Goal: Task Accomplishment & Management: Manage account settings

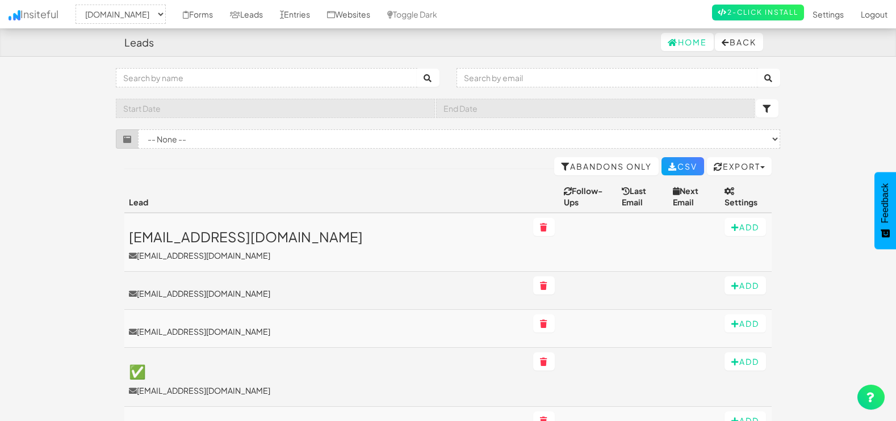
select select "1505"
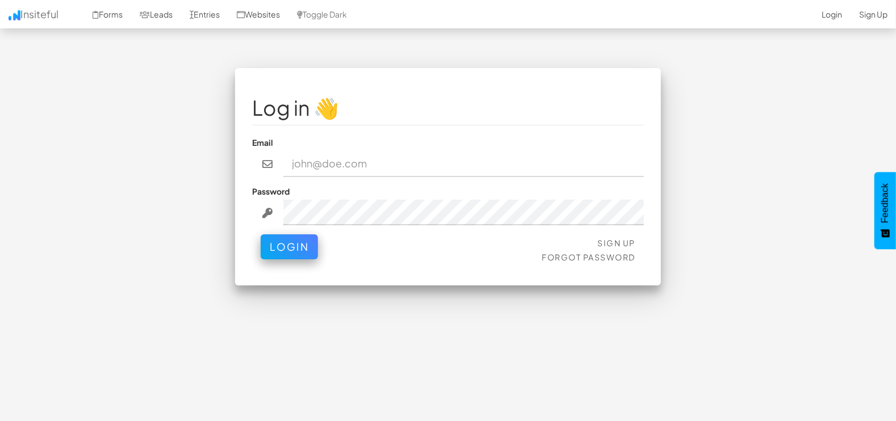
type input "marketing@mapsted.com"
click at [272, 246] on button "Login" at bounding box center [289, 246] width 57 height 25
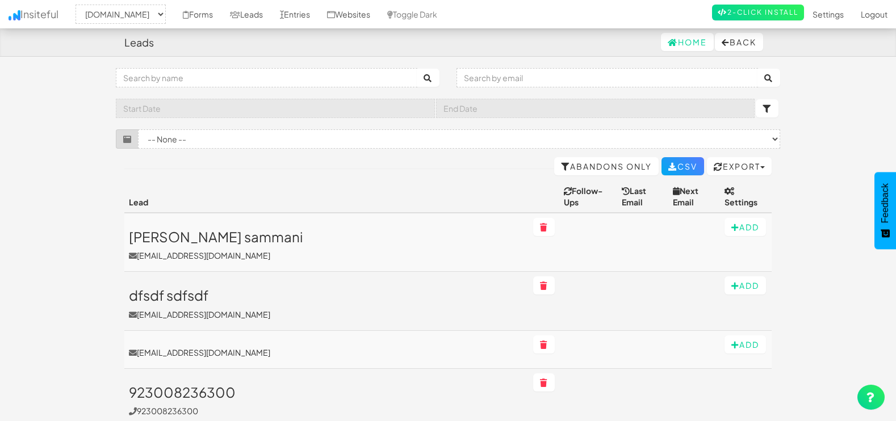
select select "1505"
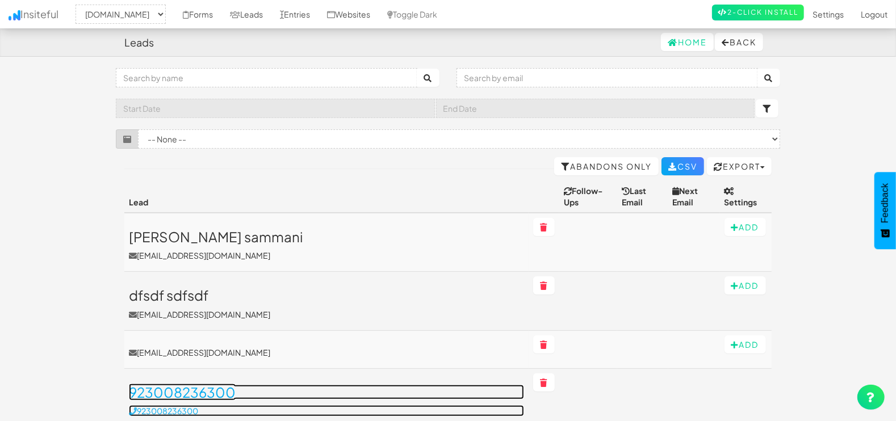
click at [190, 385] on h3 "923008236300" at bounding box center [326, 392] width 395 height 15
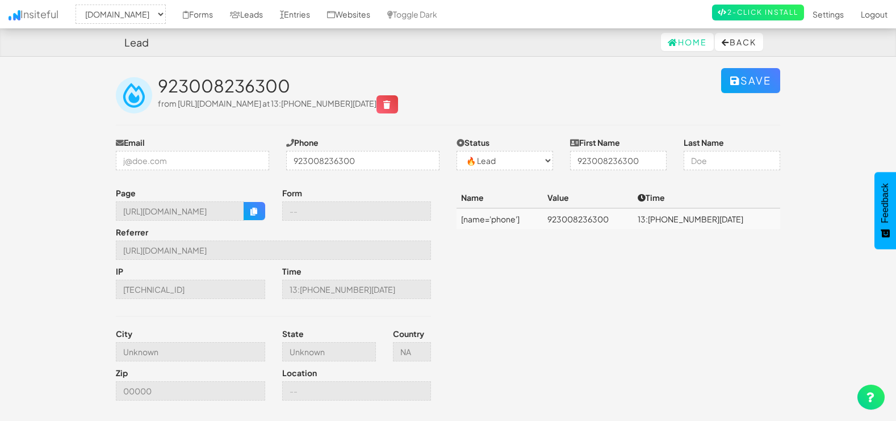
select select "1505"
select select "0"
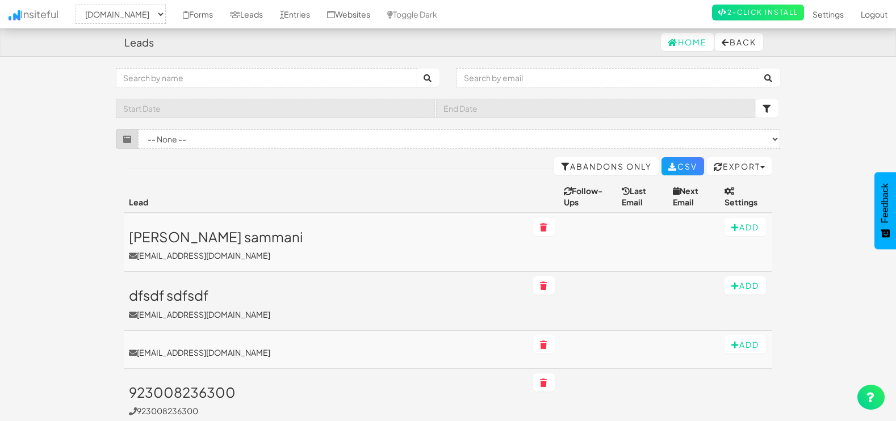
select select "1505"
